Goal: Information Seeking & Learning: Learn about a topic

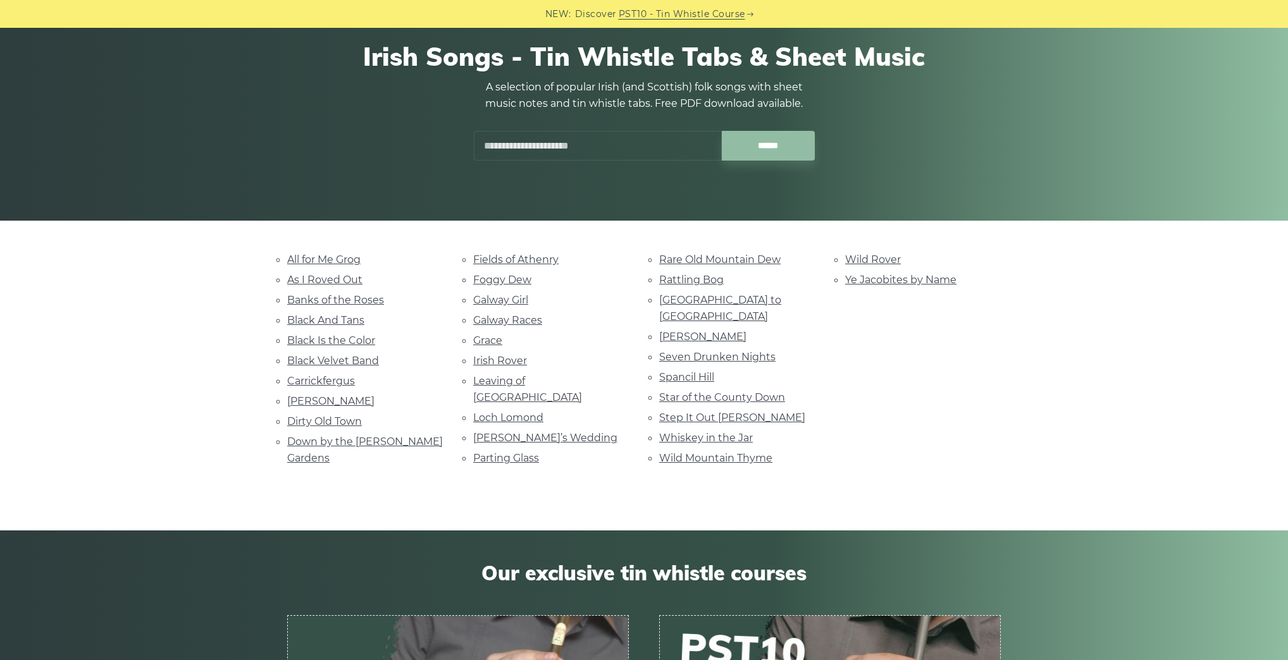
scroll to position [304, 0]
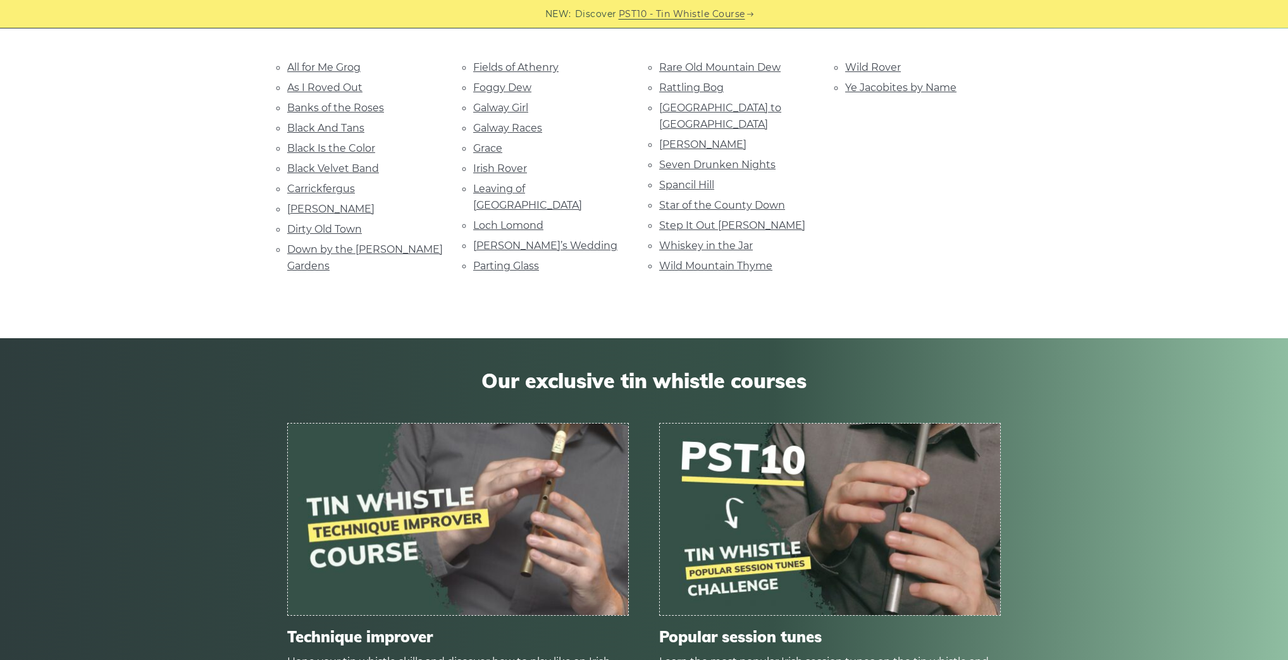
drag, startPoint x: 555, startPoint y: 338, endPoint x: 558, endPoint y: 321, distance: 17.5
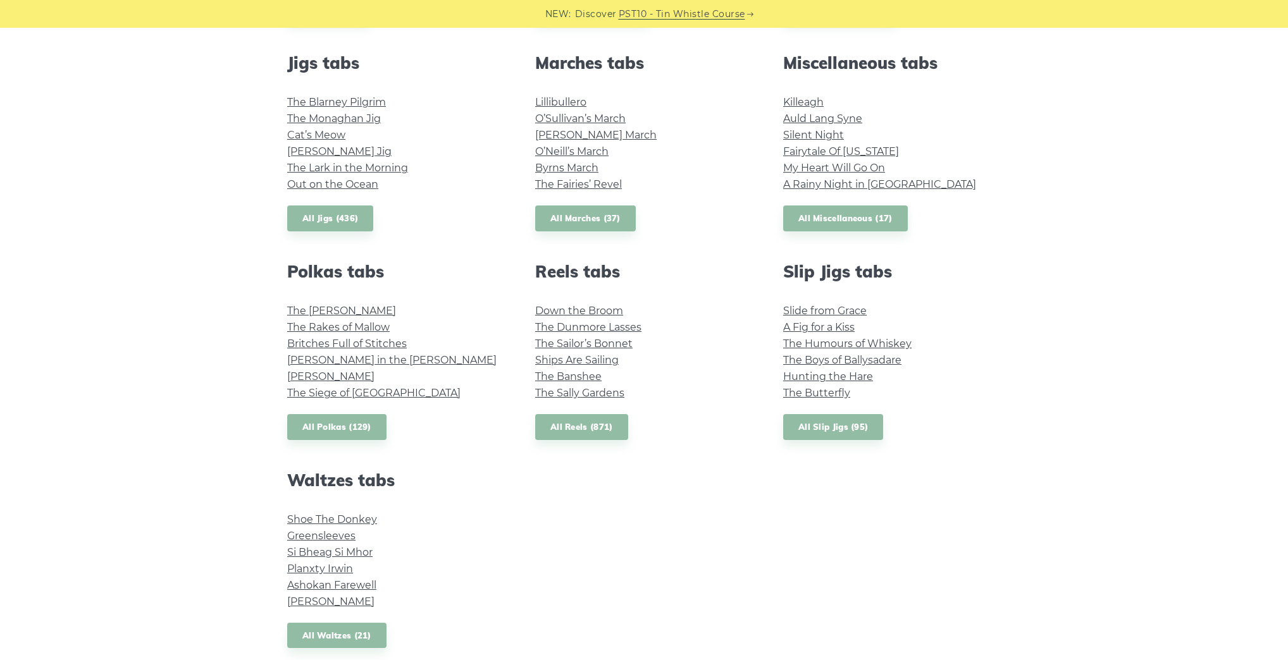
scroll to position [708, 0]
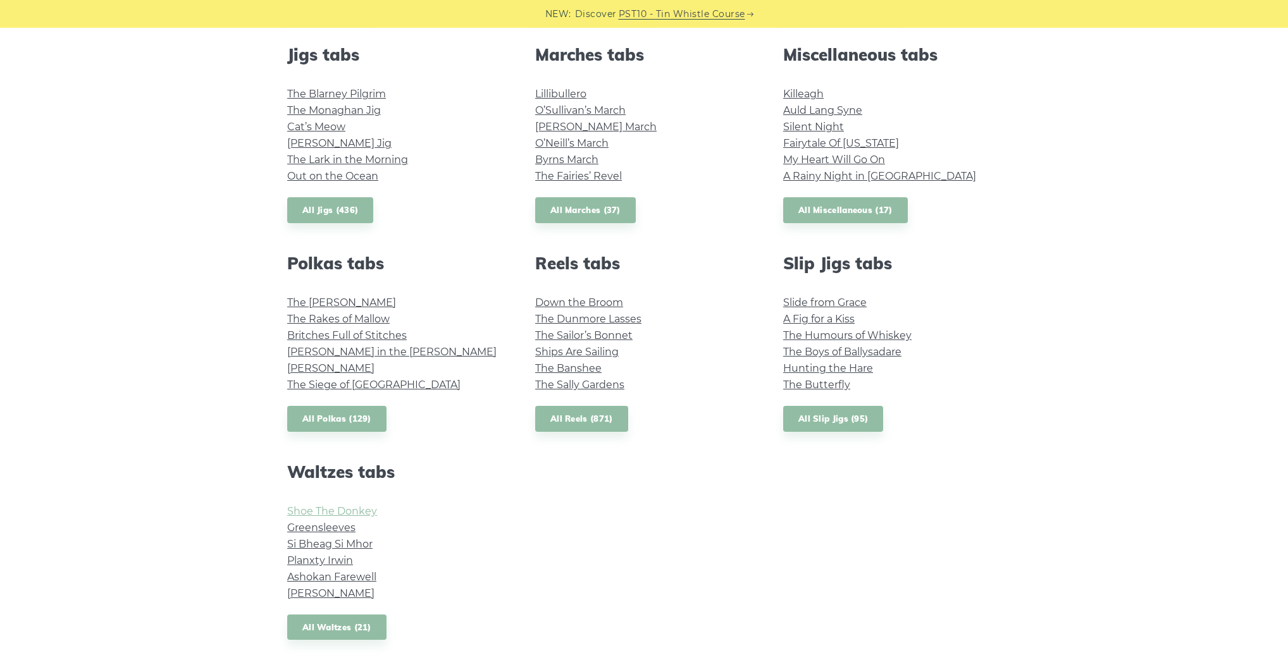
click at [338, 506] on link "Shoe The Donkey" at bounding box center [332, 511] width 90 height 12
click at [863, 369] on link "Hunting the Hare" at bounding box center [828, 368] width 90 height 12
click at [864, 421] on link "All Slip Jigs (95)" at bounding box center [833, 419] width 100 height 26
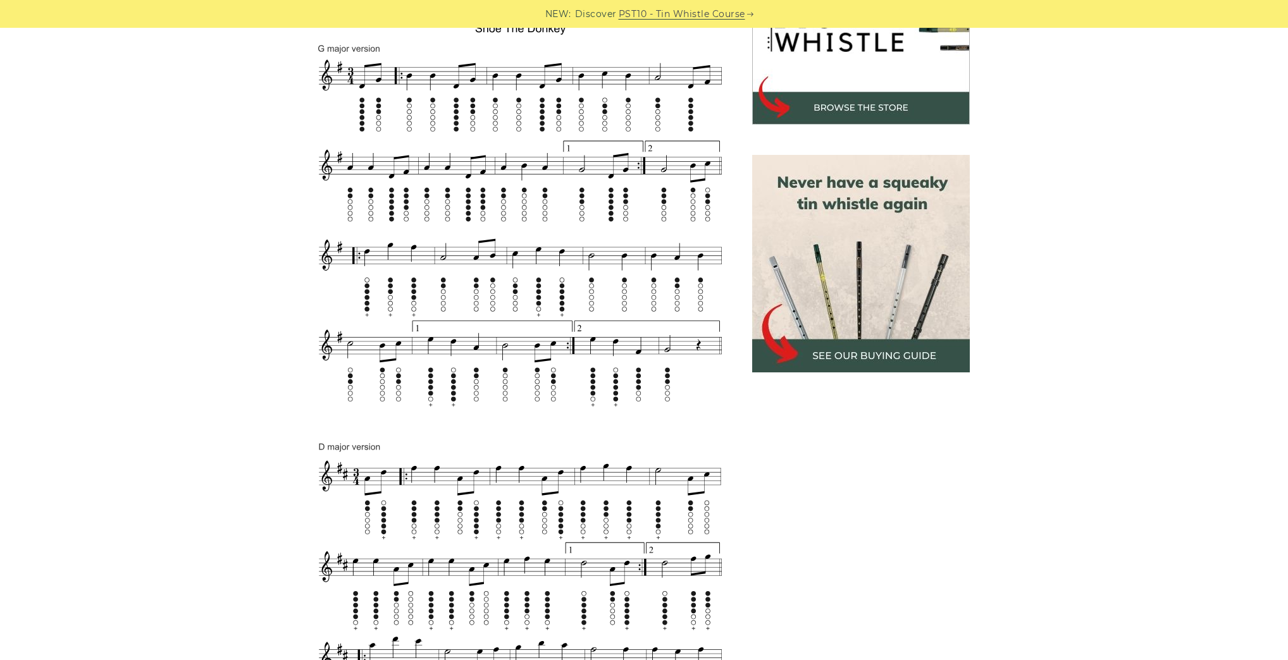
scroll to position [708, 0]
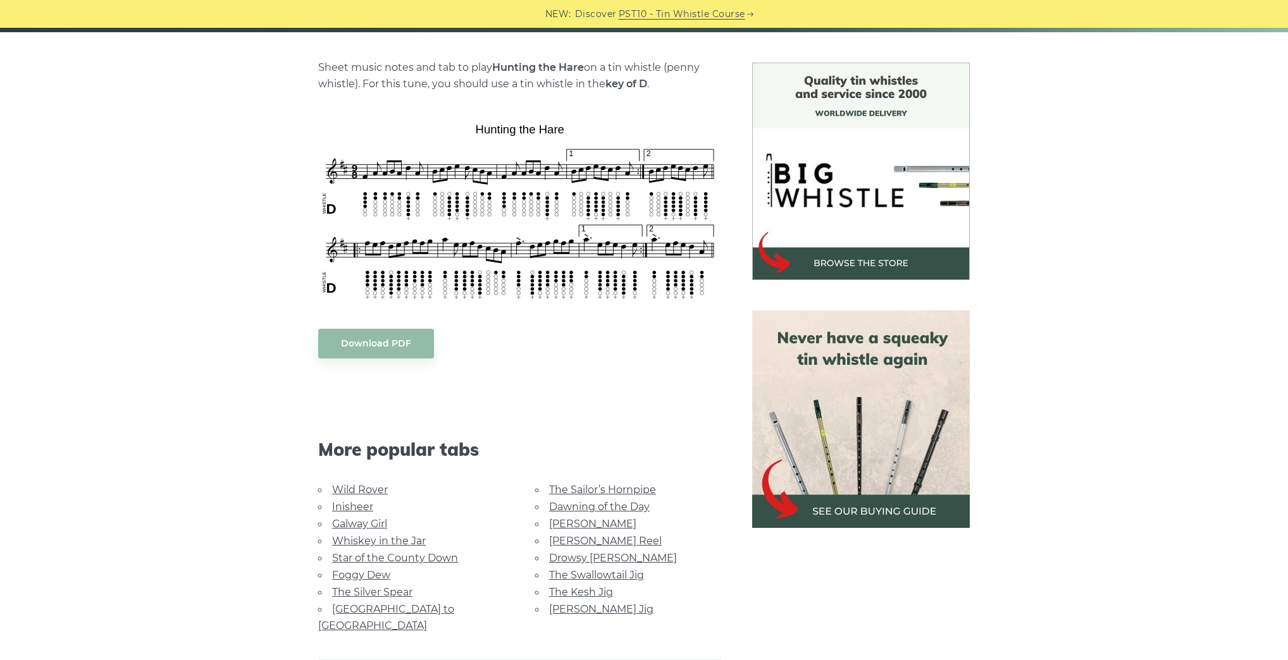
scroll to position [304, 0]
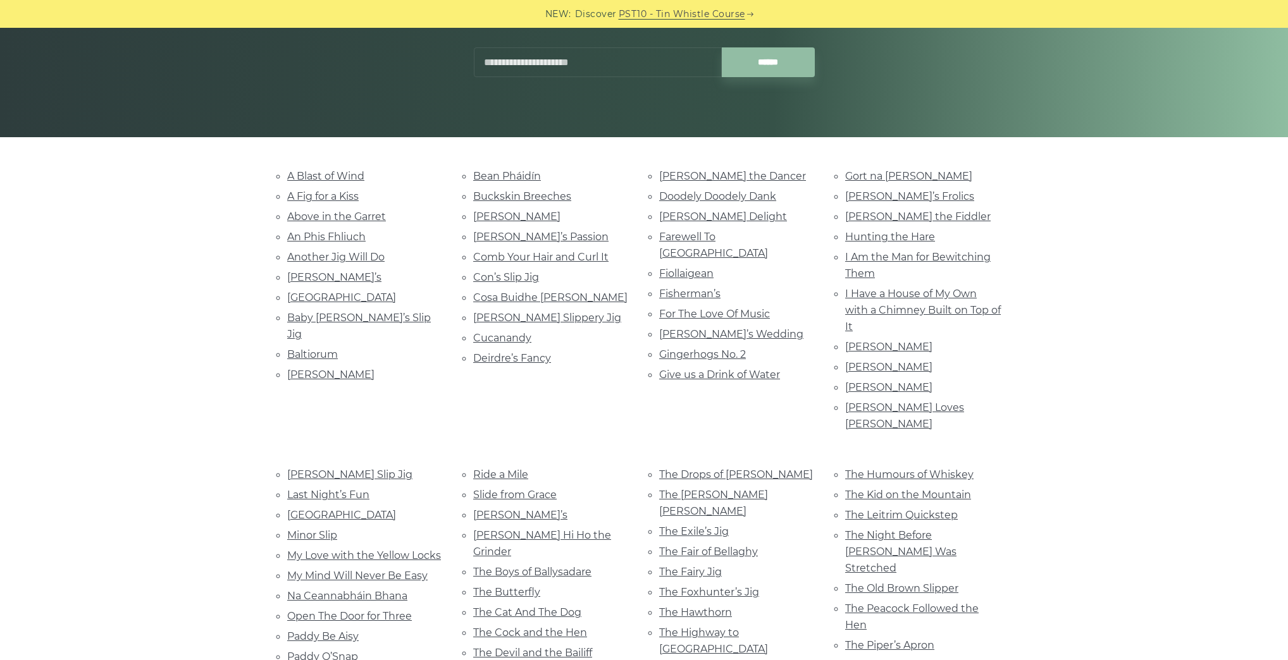
scroll to position [253, 0]
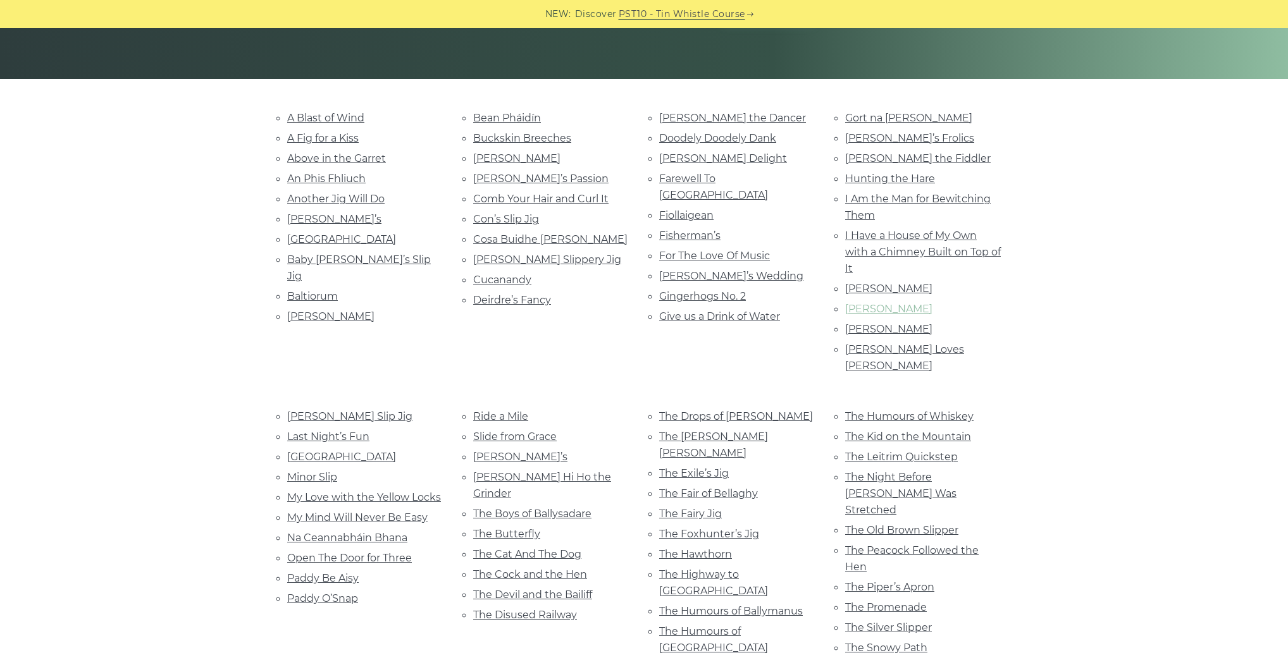
click at [900, 305] on link "[PERSON_NAME]" at bounding box center [888, 309] width 87 height 12
click at [887, 524] on link "The Old Brown Slipper" at bounding box center [901, 530] width 113 height 12
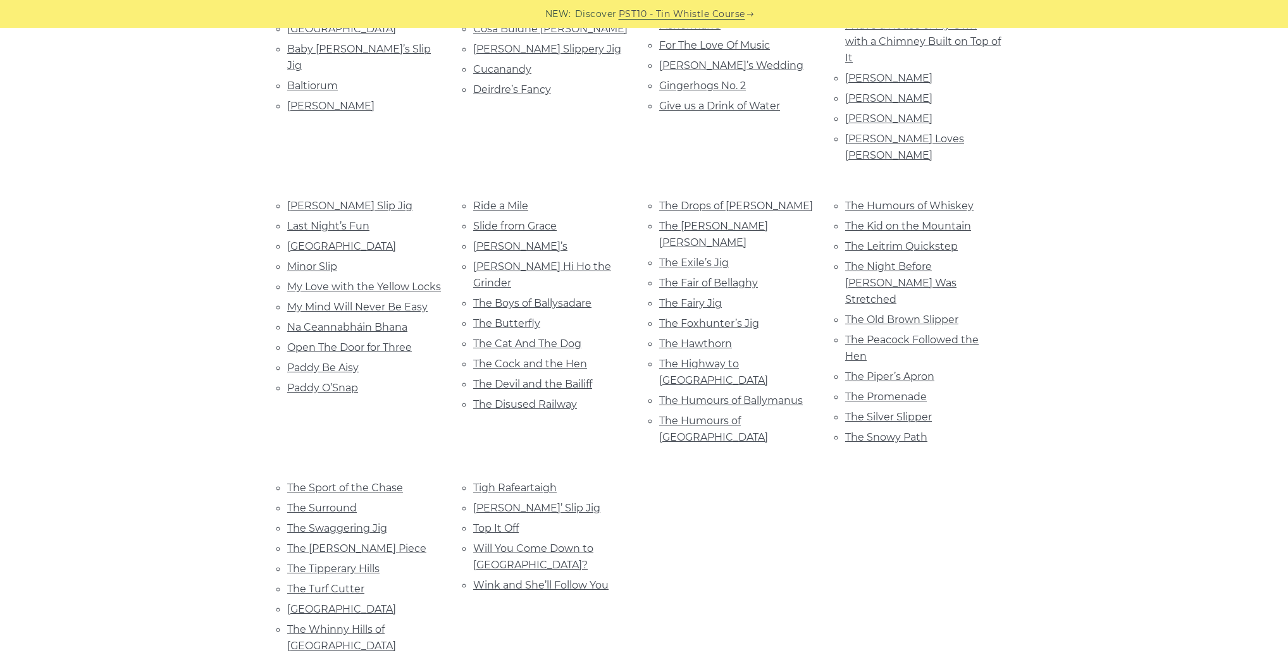
scroll to position [506, 0]
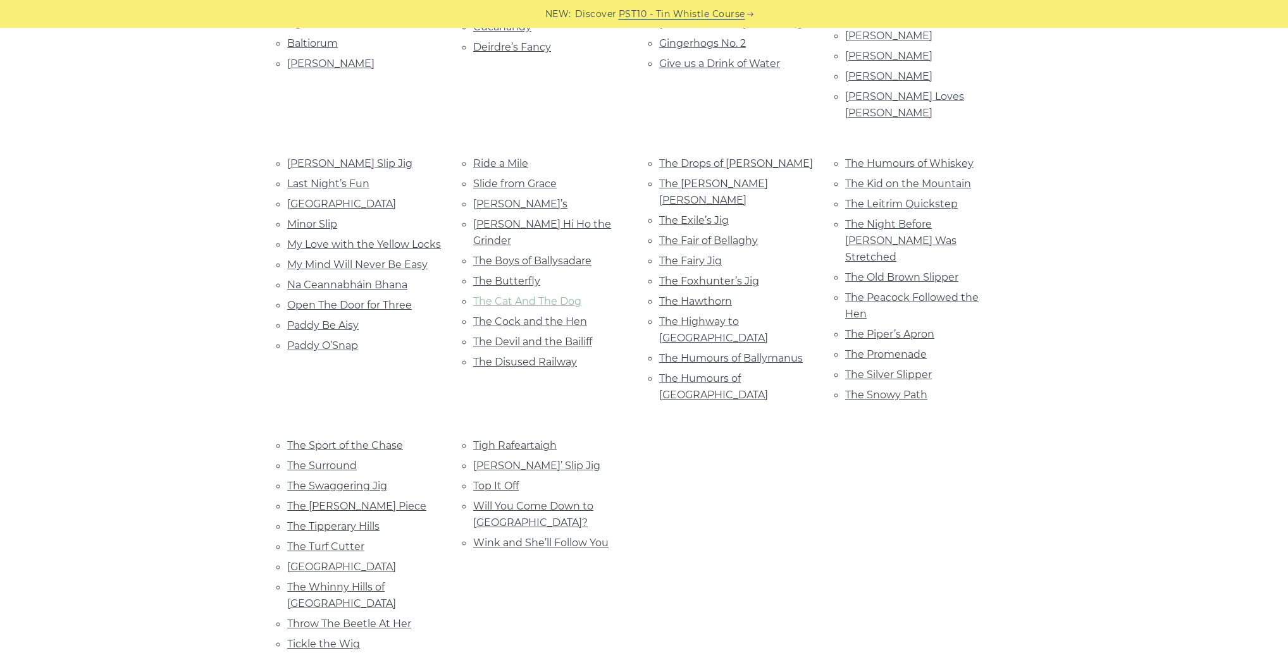
click at [532, 295] on link "The Cat And The Dog" at bounding box center [527, 301] width 108 height 12
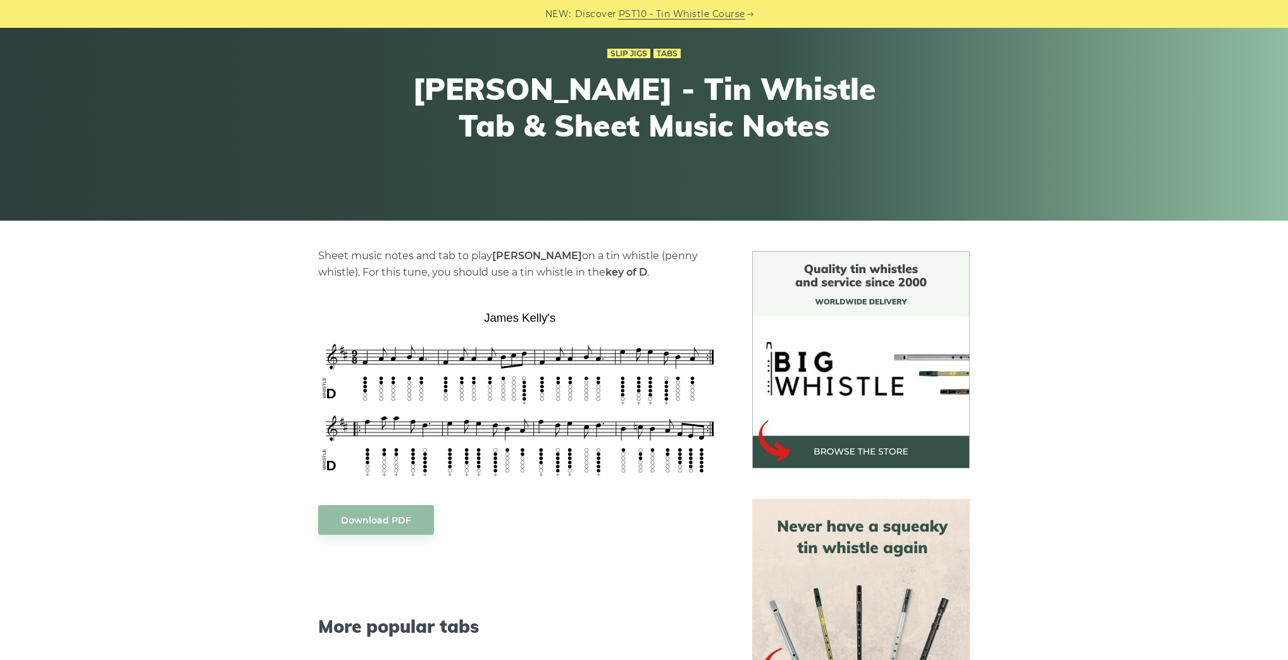
scroll to position [152, 0]
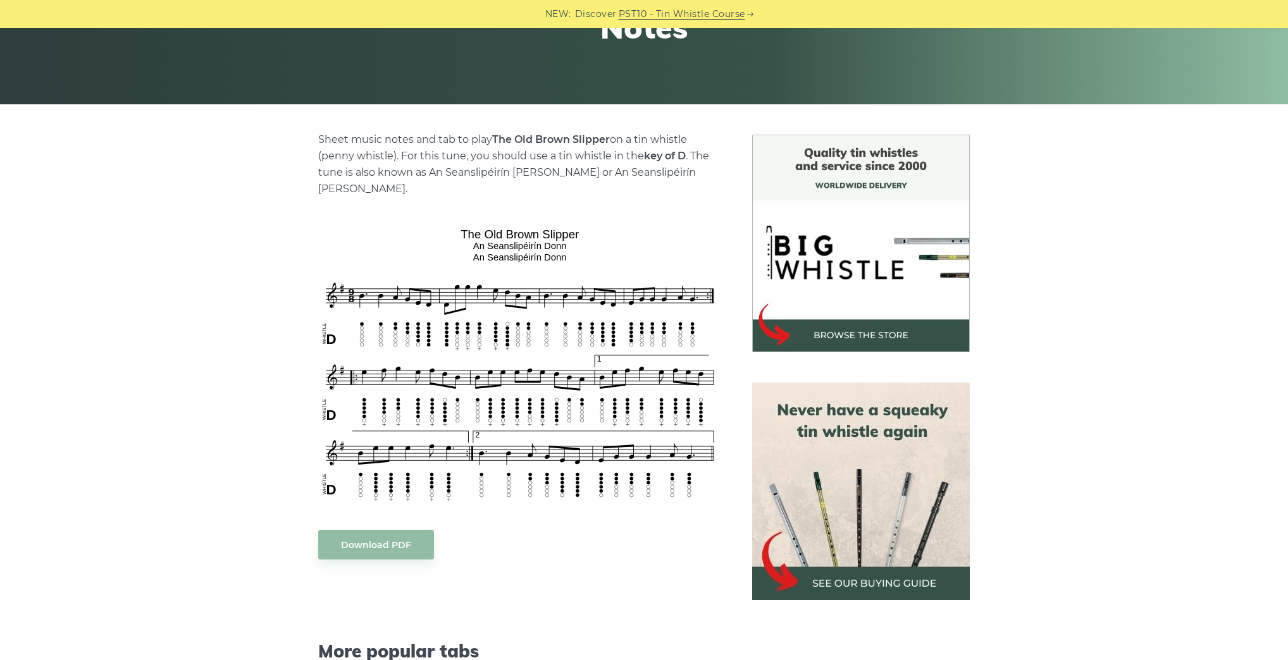
scroll to position [253, 0]
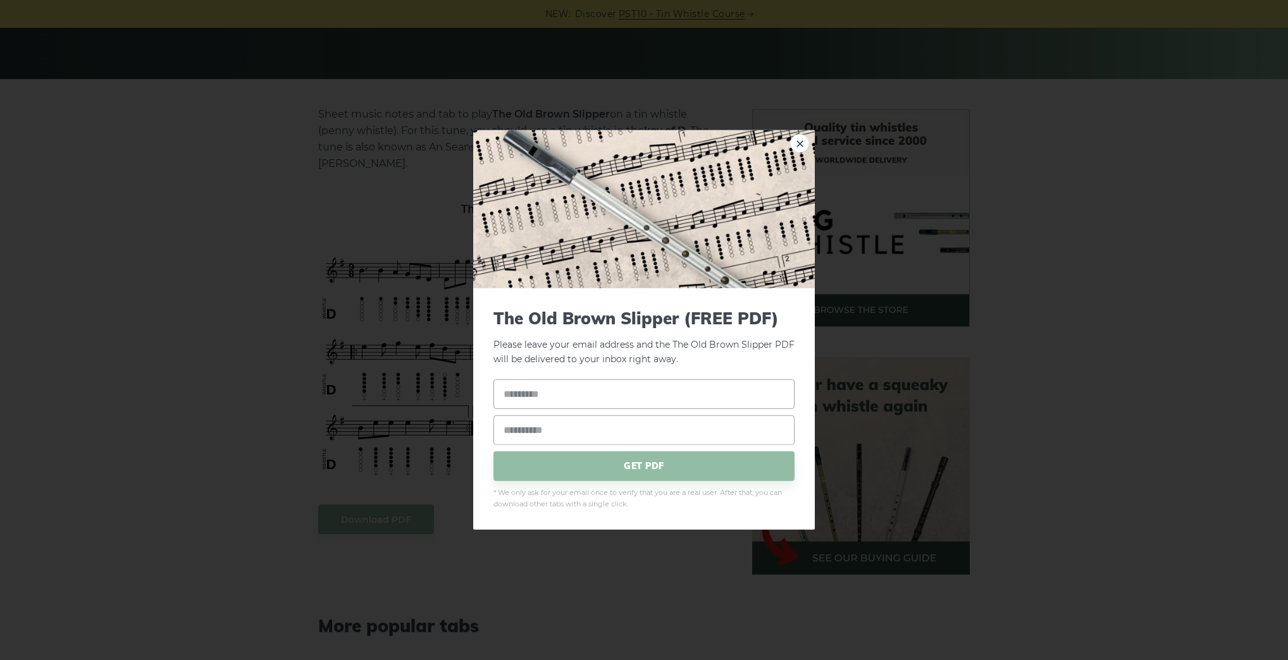
drag, startPoint x: 472, startPoint y: 429, endPoint x: 483, endPoint y: 411, distance: 21.0
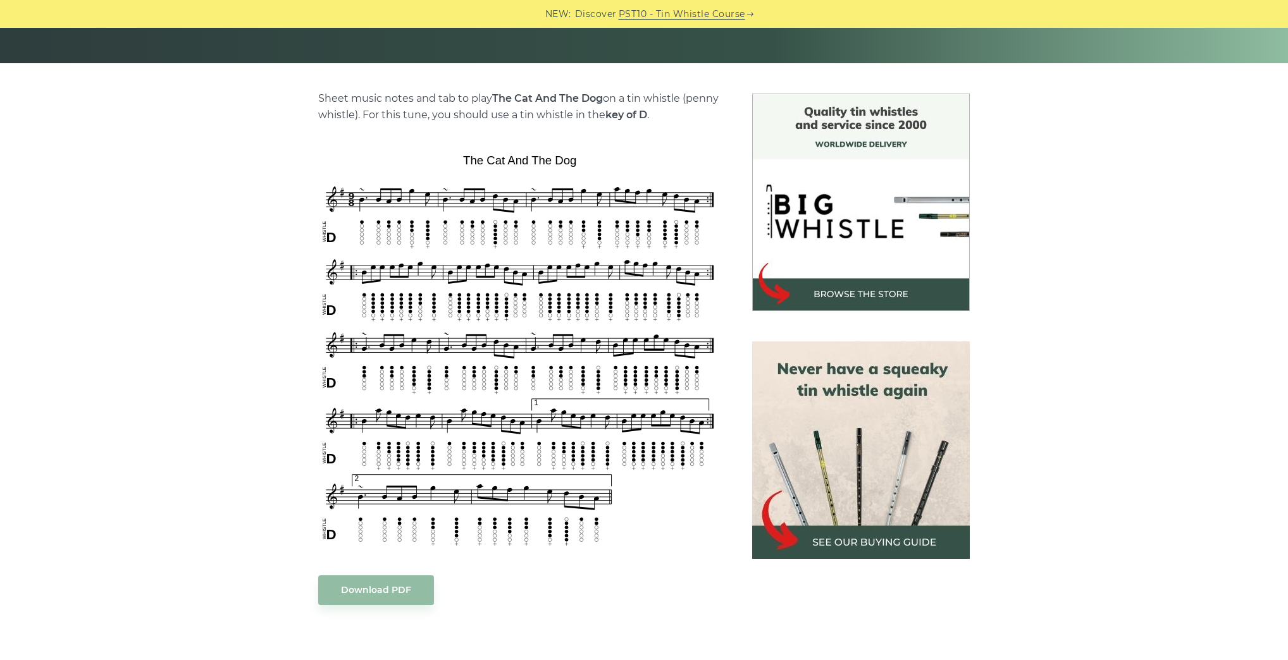
scroll to position [304, 0]
